Goal: Find specific page/section: Find specific page/section

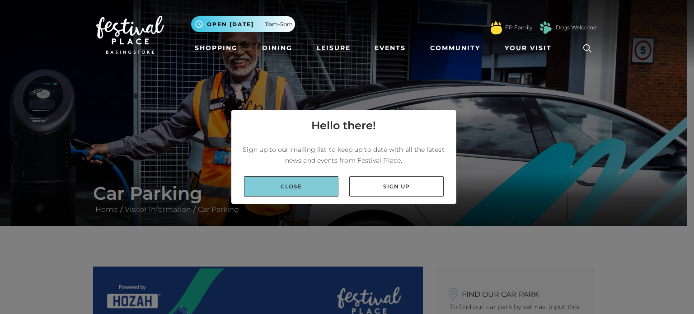
click at [296, 187] on link "Close" at bounding box center [291, 186] width 94 height 20
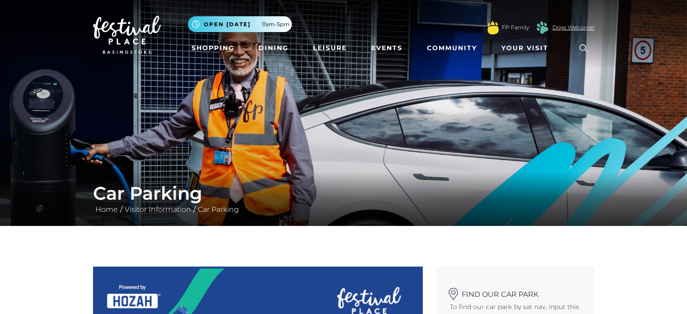
click at [564, 27] on link "Dogs Welcome!" at bounding box center [574, 27] width 42 height 8
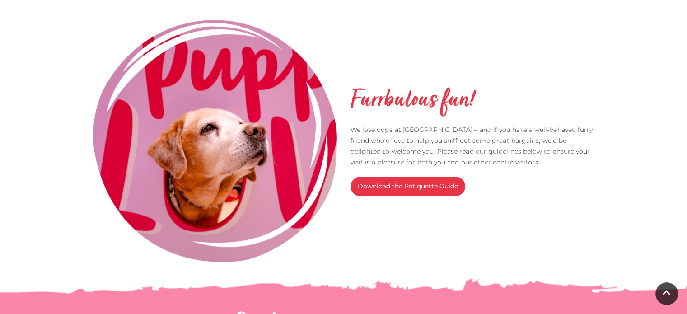
scroll to position [260, 0]
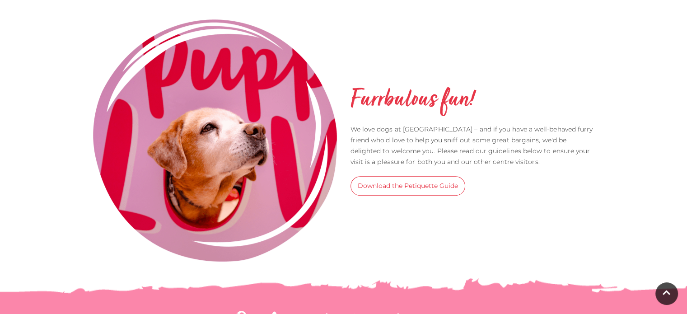
click at [434, 186] on link "Download the Petiquette Guide" at bounding box center [408, 185] width 115 height 19
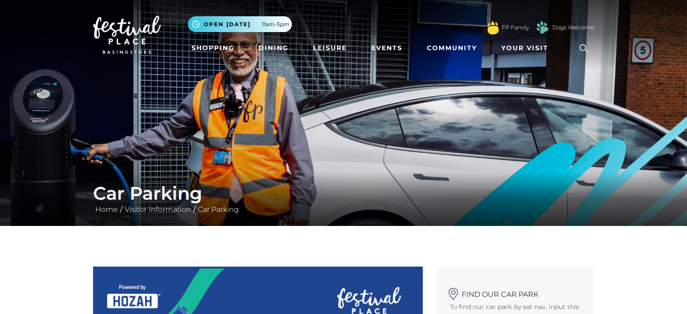
click at [584, 45] on icon at bounding box center [584, 49] width 14 height 14
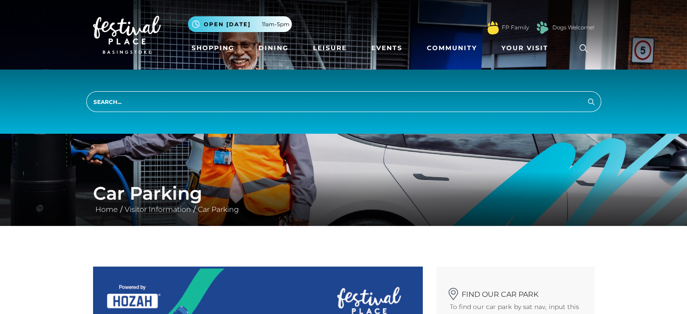
click at [395, 103] on input "search" at bounding box center [343, 101] width 515 height 21
type input "live parking"
click at [586, 96] on button "Search" at bounding box center [591, 101] width 11 height 11
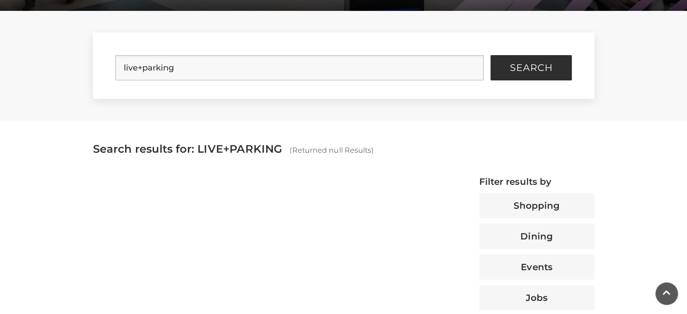
scroll to position [227, 0]
